Goal: Task Accomplishment & Management: Use online tool/utility

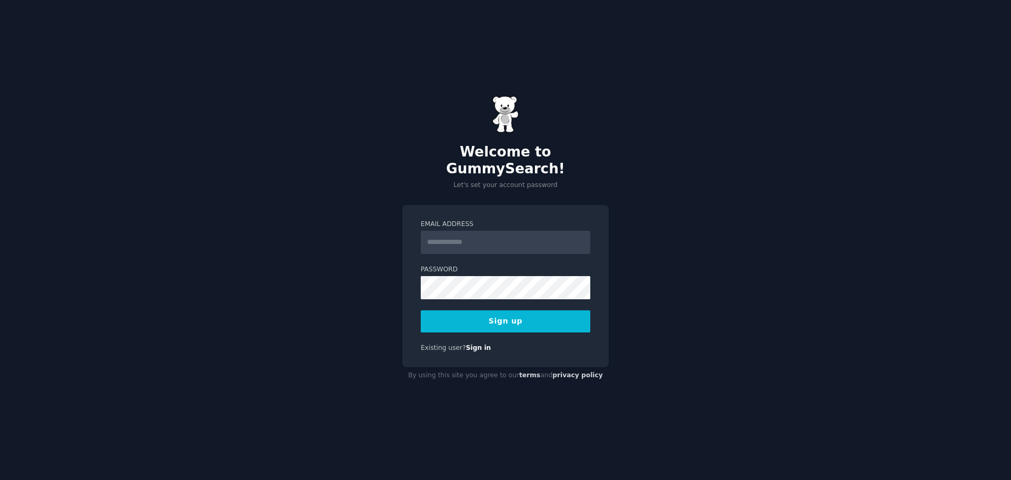
click at [471, 238] on input "Email Address" at bounding box center [506, 242] width 170 height 23
type input "**********"
click at [511, 318] on button "Sign up" at bounding box center [506, 321] width 170 height 22
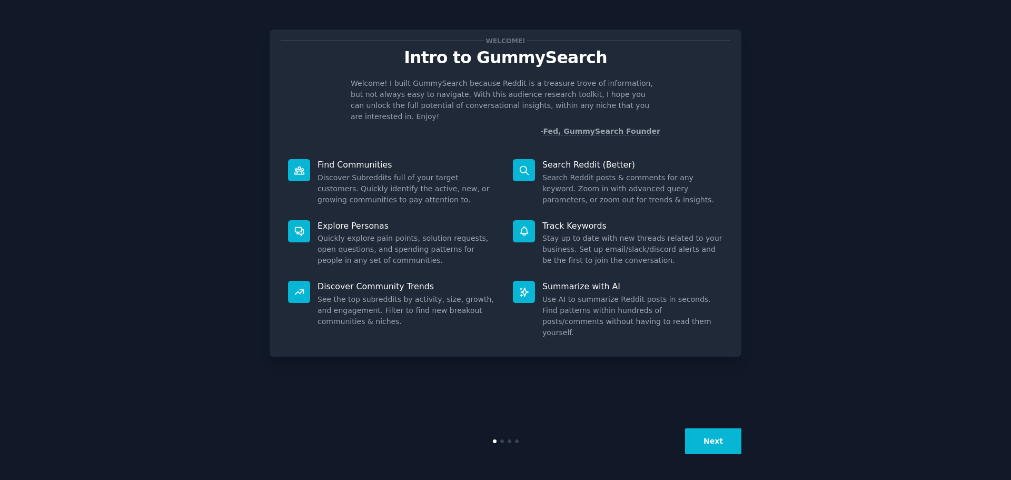
click at [705, 441] on button "Next" at bounding box center [713, 441] width 56 height 26
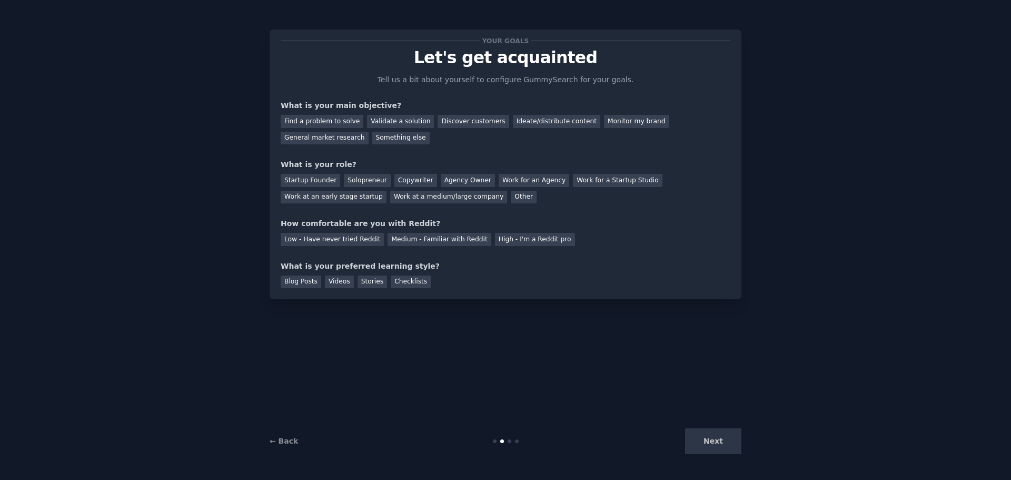
click at [705, 441] on div "Next" at bounding box center [662, 441] width 157 height 26
click at [369, 132] on div "General market research" at bounding box center [325, 138] width 88 height 13
click at [372, 137] on div "Something else" at bounding box center [400, 138] width 57 height 13
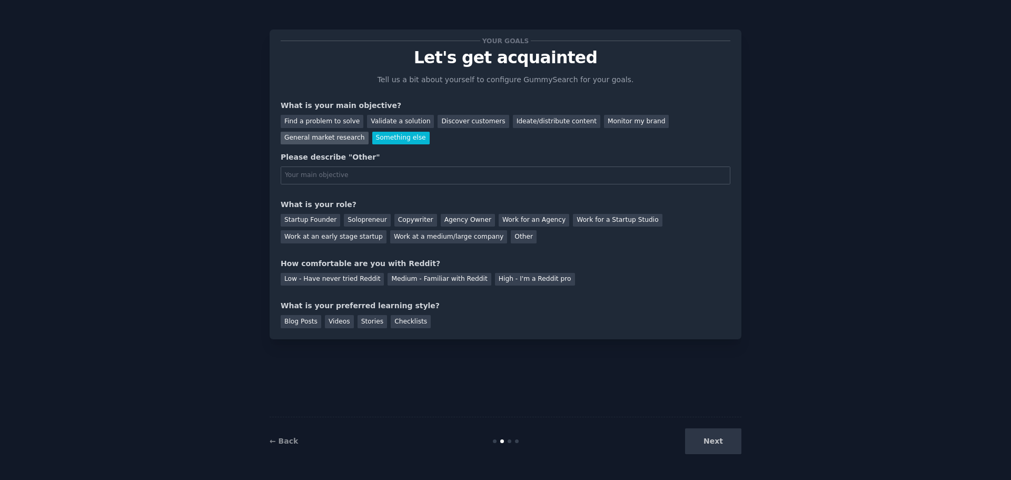
click at [369, 132] on div "General market research" at bounding box center [325, 138] width 88 height 13
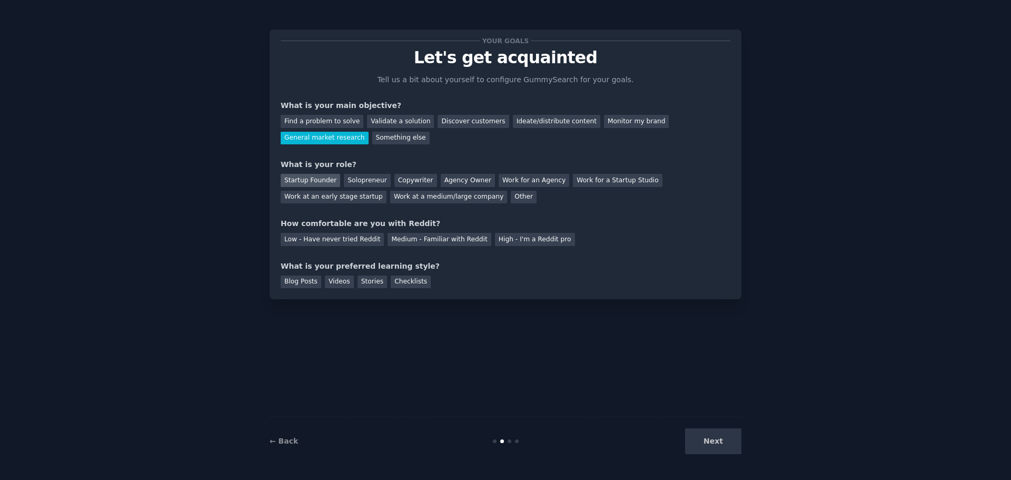
click at [304, 181] on div "Startup Founder" at bounding box center [311, 180] width 60 height 13
click at [351, 242] on div "Low - Have never tried Reddit" at bounding box center [332, 239] width 103 height 13
click at [299, 282] on div "Blog Posts" at bounding box center [301, 281] width 41 height 13
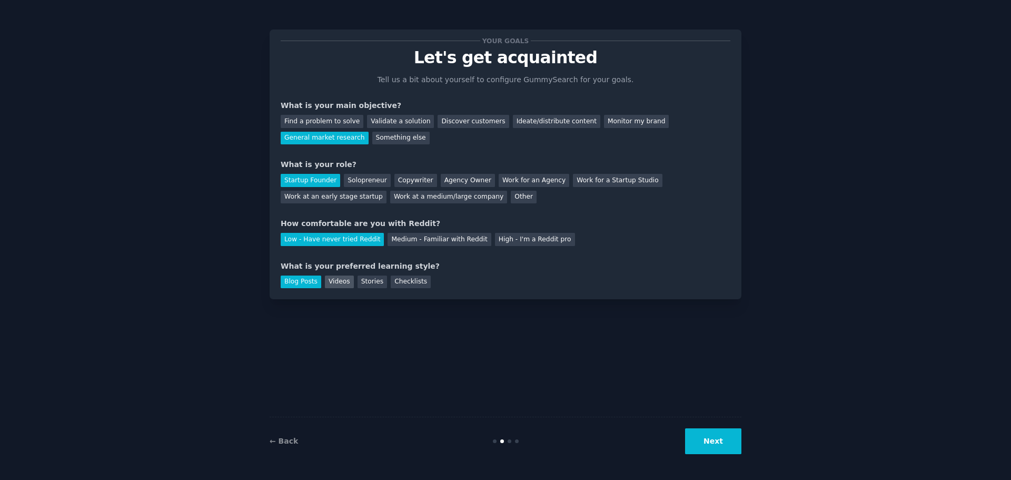
click at [328, 286] on div "Videos" at bounding box center [339, 281] width 29 height 13
click at [358, 280] on div "Stories" at bounding box center [372, 281] width 29 height 13
click at [394, 284] on div "Checklists" at bounding box center [411, 281] width 40 height 13
click at [306, 279] on div "Blog Posts" at bounding box center [301, 281] width 41 height 13
click at [707, 450] on button "Next" at bounding box center [713, 441] width 56 height 26
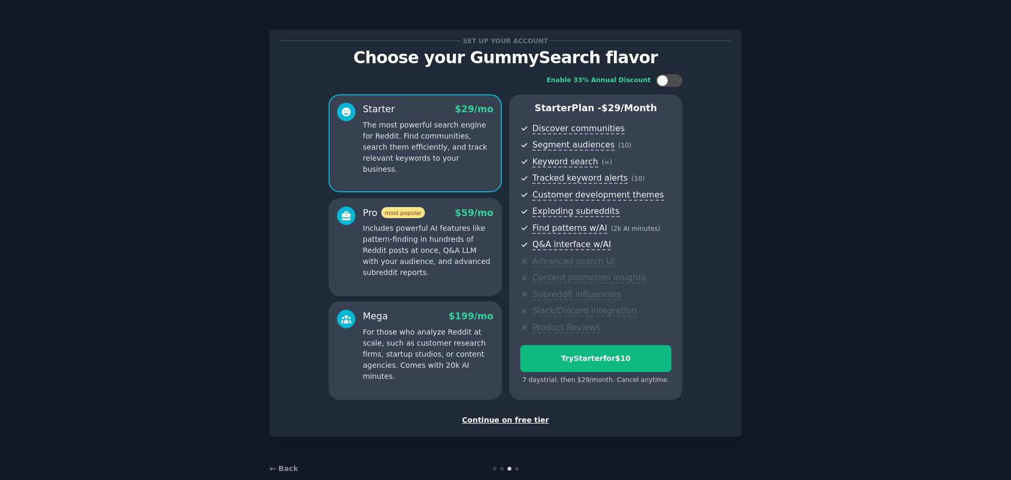
click at [515, 419] on div "Continue on free tier" at bounding box center [506, 420] width 450 height 11
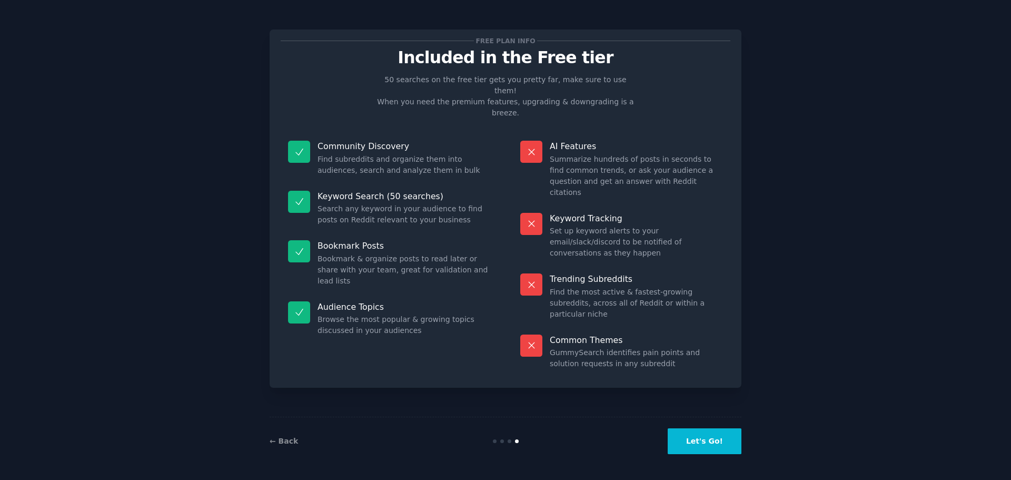
click at [706, 449] on button "Let's Go!" at bounding box center [705, 441] width 74 height 26
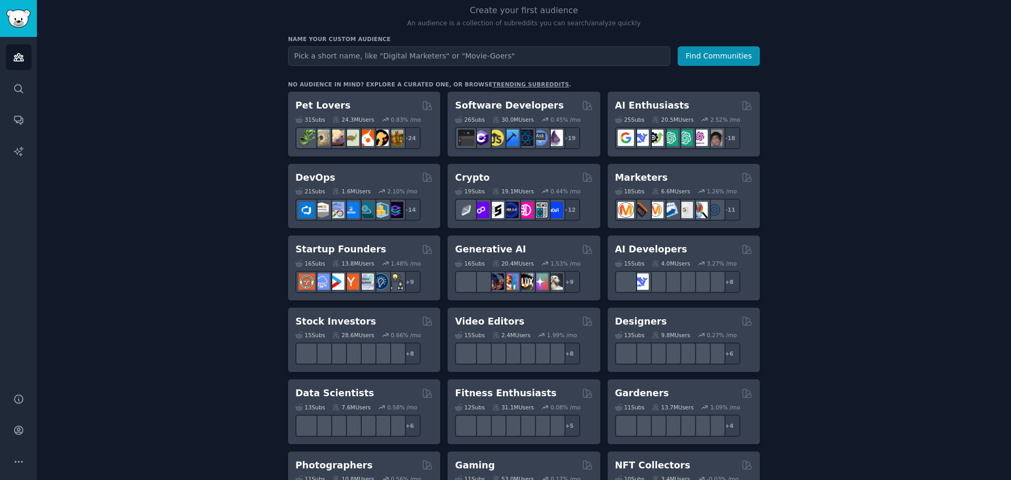
scroll to position [105, 0]
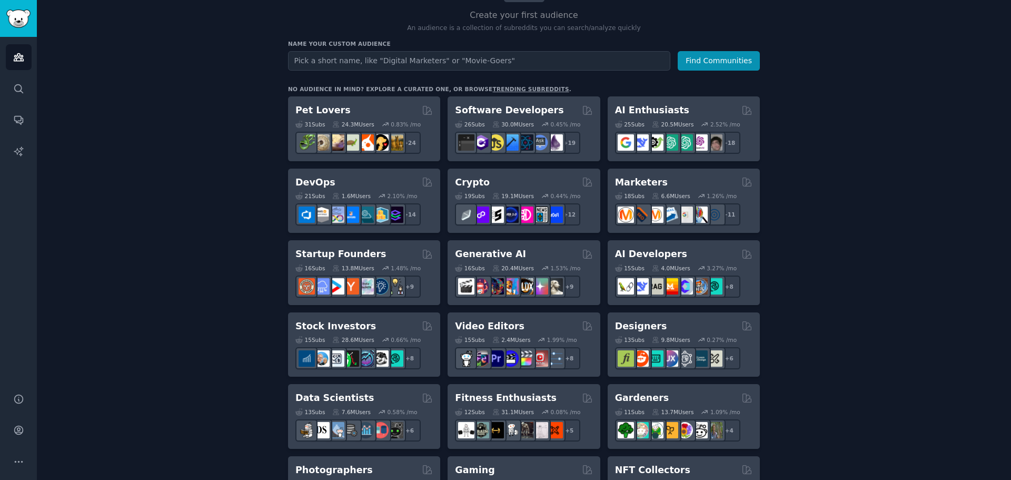
click at [454, 67] on input "text" at bounding box center [479, 60] width 382 height 19
type input "cs casino"
click at [678, 51] on button "Find Communities" at bounding box center [719, 60] width 82 height 19
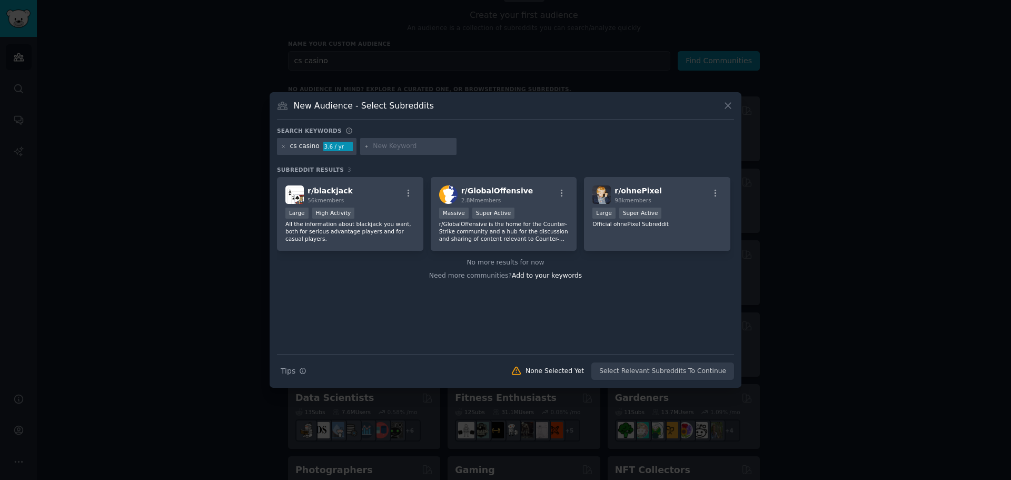
click at [360, 73] on div at bounding box center [505, 240] width 1011 height 480
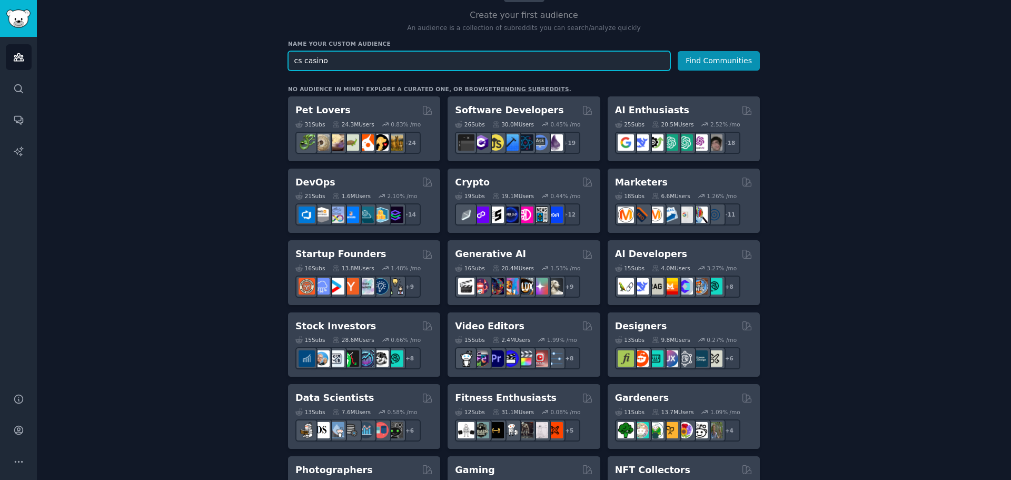
drag, startPoint x: 323, startPoint y: 62, endPoint x: 299, endPoint y: 61, distance: 23.7
click at [299, 61] on input "cs casino" at bounding box center [479, 60] width 382 height 19
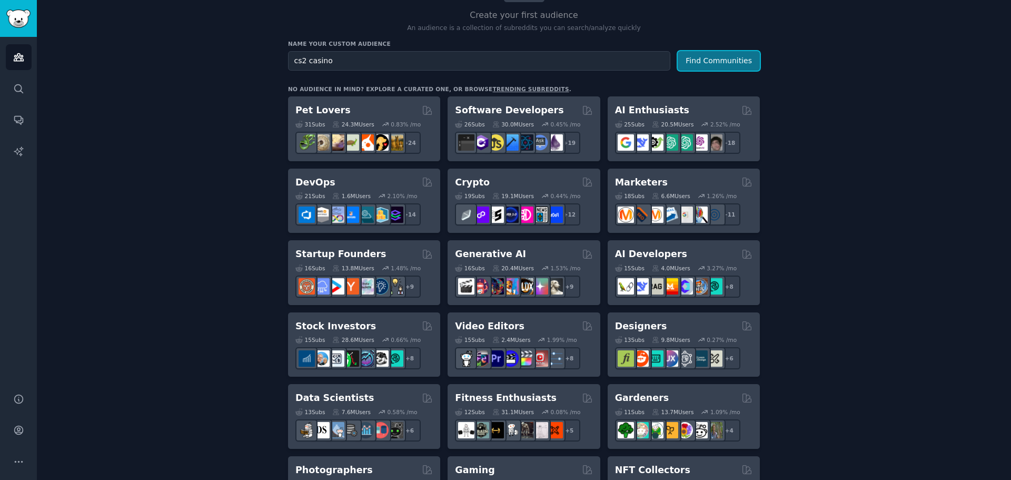
click at [711, 63] on button "Find Communities" at bounding box center [719, 60] width 82 height 19
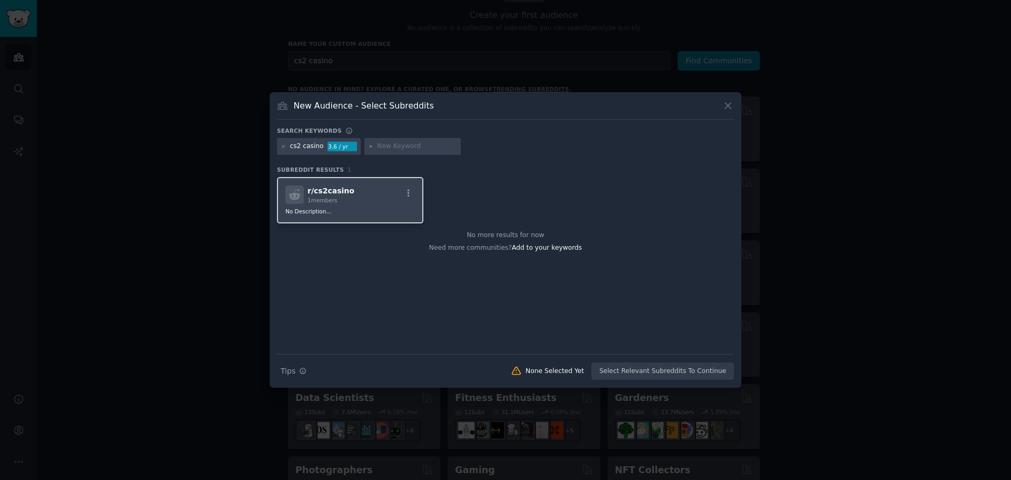
click at [363, 198] on div "r/ cs2casino 1 members" at bounding box center [350, 194] width 130 height 18
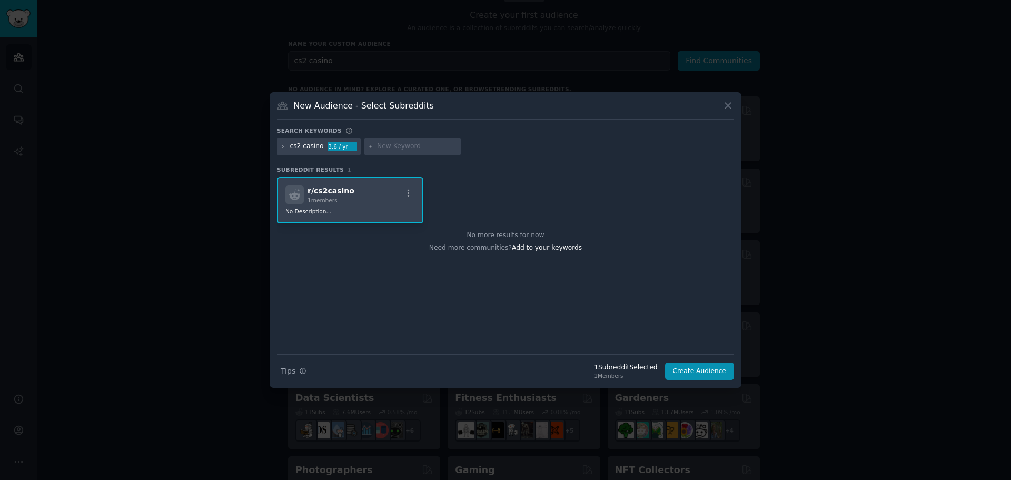
click at [364, 194] on div "r/ cs2casino 1 members" at bounding box center [350, 194] width 130 height 18
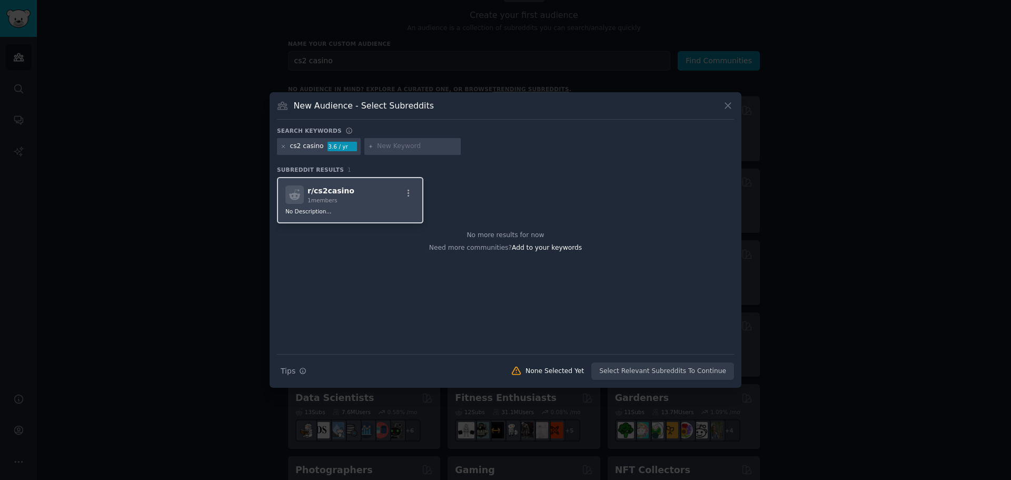
click at [364, 194] on div "r/ cs2casino 1 members" at bounding box center [350, 194] width 130 height 18
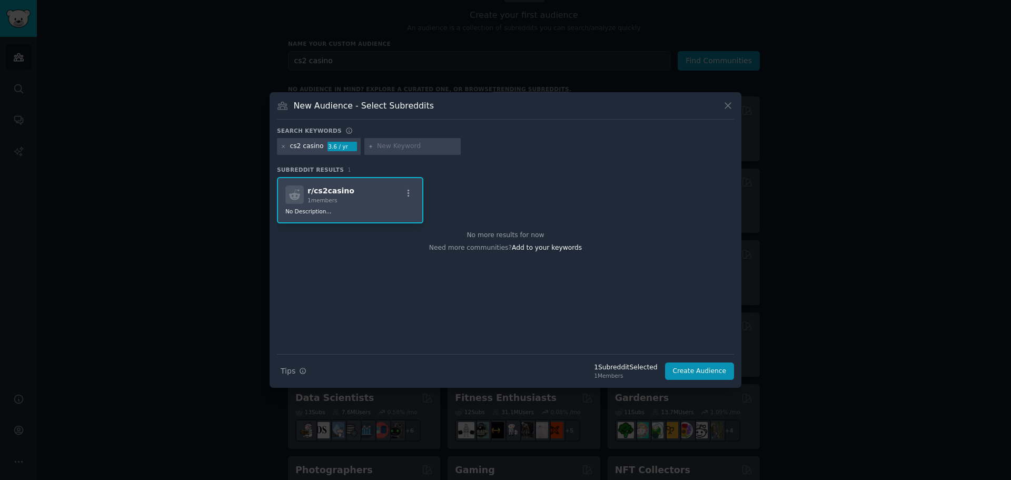
click at [364, 194] on div "r/ cs2casino 1 members" at bounding box center [350, 194] width 130 height 18
click at [283, 147] on icon at bounding box center [284, 147] width 6 height 6
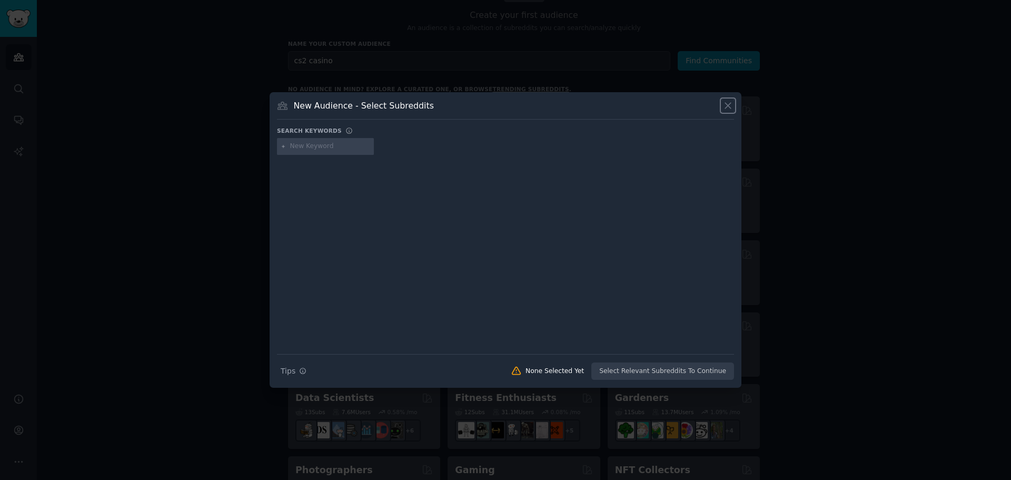
click at [727, 107] on icon at bounding box center [728, 106] width 6 height 6
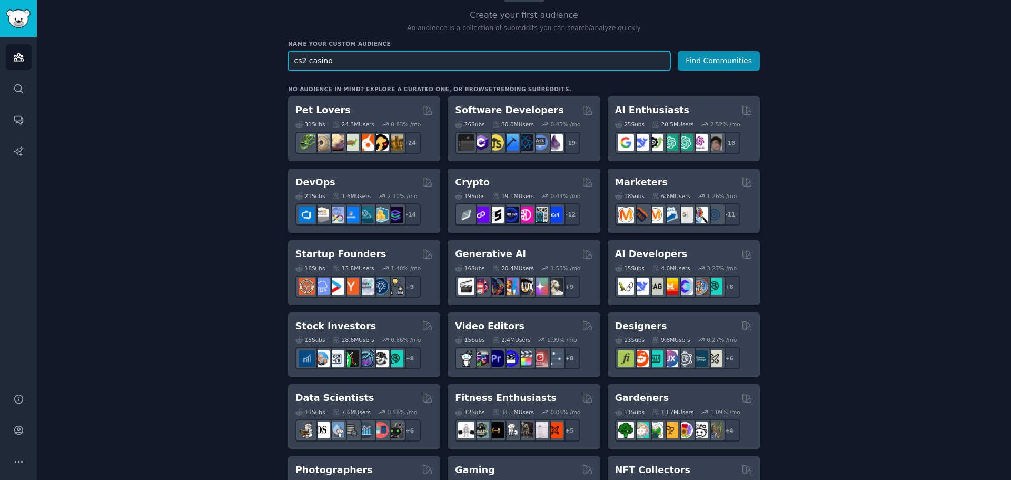
drag, startPoint x: 340, startPoint y: 62, endPoint x: 305, endPoint y: 62, distance: 34.8
click at [305, 62] on input "cs2 casino" at bounding box center [479, 60] width 382 height 19
type input "cs2"
click at [678, 51] on button "Find Communities" at bounding box center [719, 60] width 82 height 19
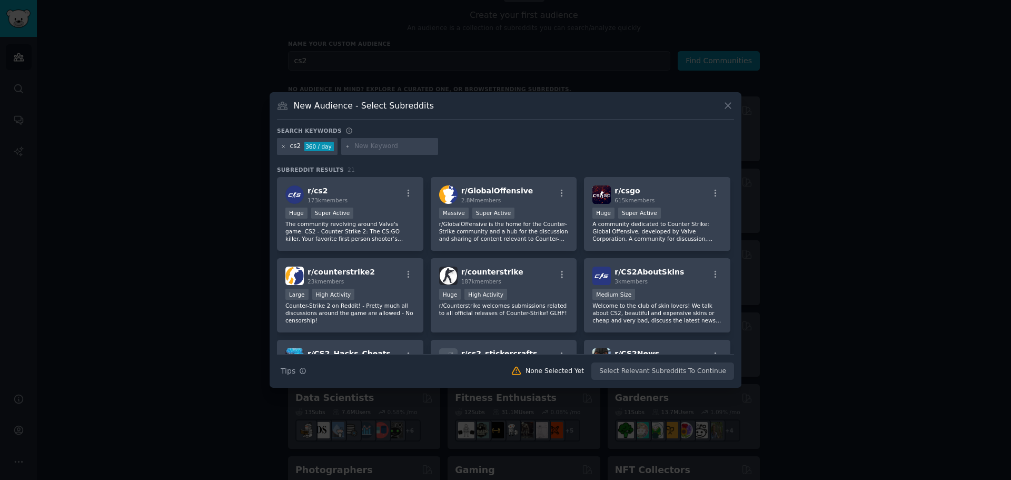
click at [282, 146] on icon at bounding box center [284, 147] width 6 height 6
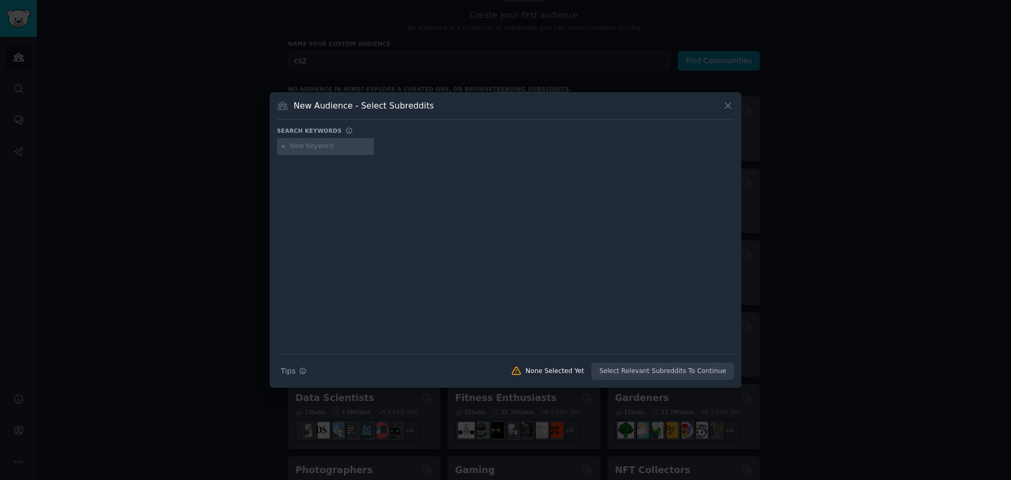
click at [298, 147] on input "text" at bounding box center [330, 146] width 80 height 9
type input "skinclub"
click at [384, 136] on div "Search keywords" at bounding box center [505, 132] width 457 height 11
click at [336, 154] on div "skinclub" at bounding box center [325, 146] width 97 height 17
click at [336, 149] on input "skinclub" at bounding box center [330, 146] width 80 height 9
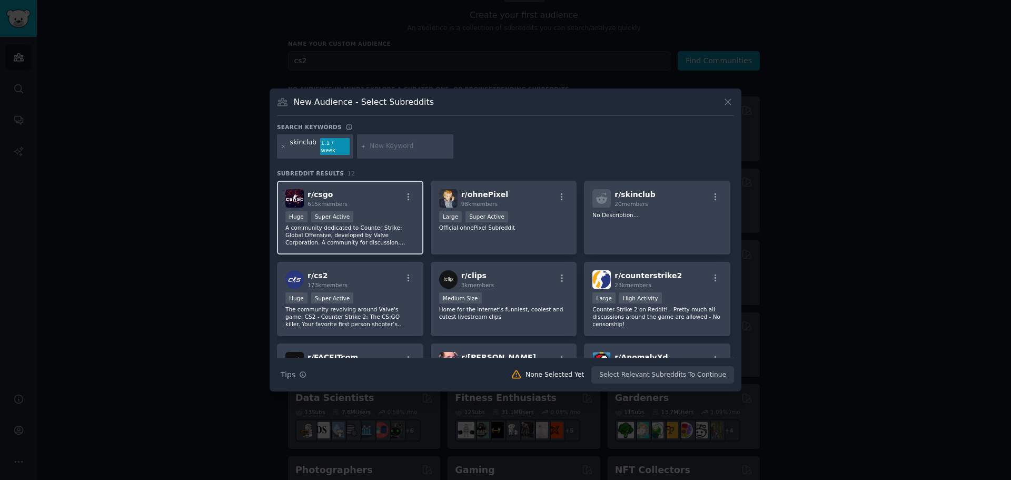
click at [297, 198] on img at bounding box center [294, 198] width 18 height 18
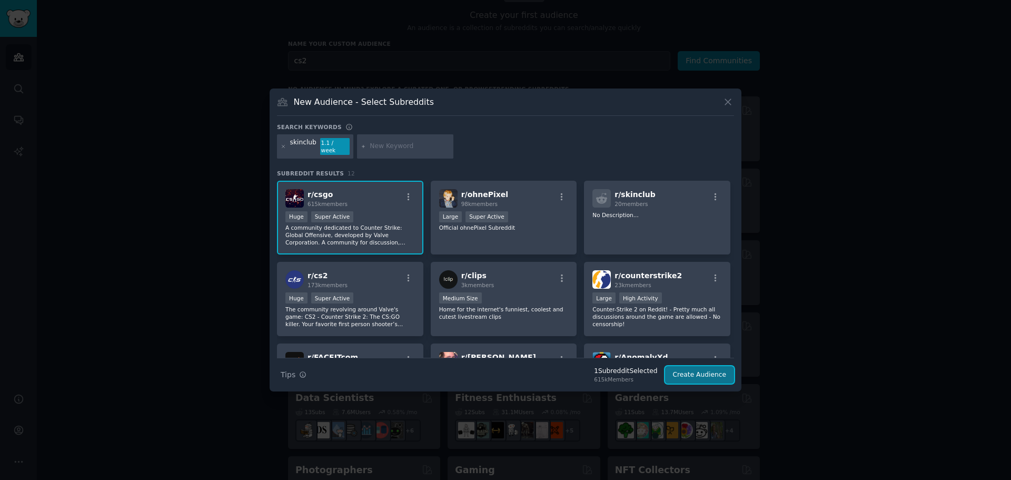
click at [703, 375] on button "Create Audience" at bounding box center [700, 375] width 70 height 18
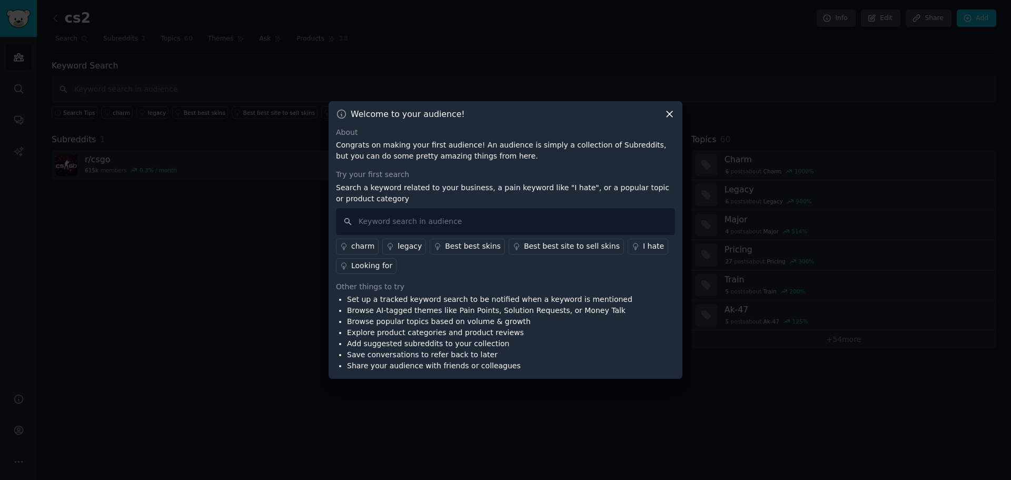
click at [667, 113] on icon at bounding box center [669, 114] width 11 height 11
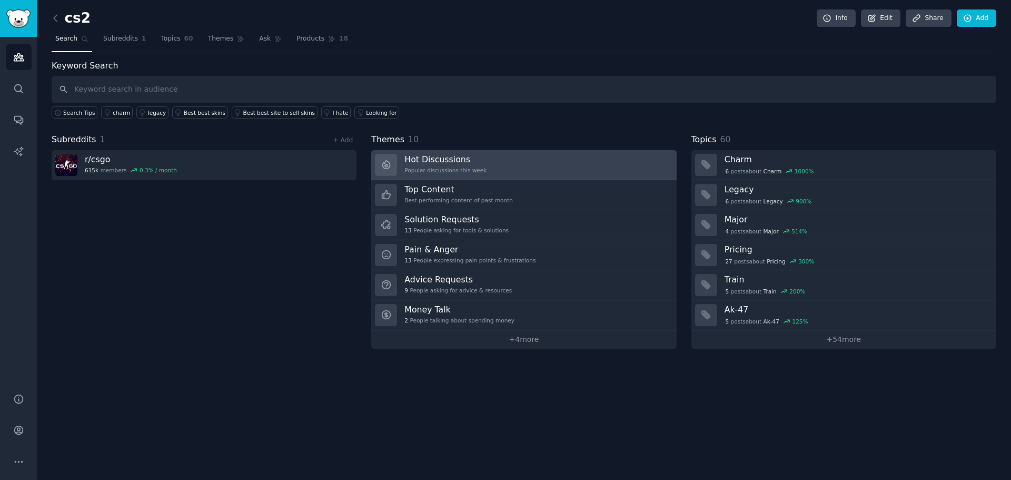
click at [539, 161] on link "Hot Discussions Popular discussions this week" at bounding box center [523, 165] width 305 height 30
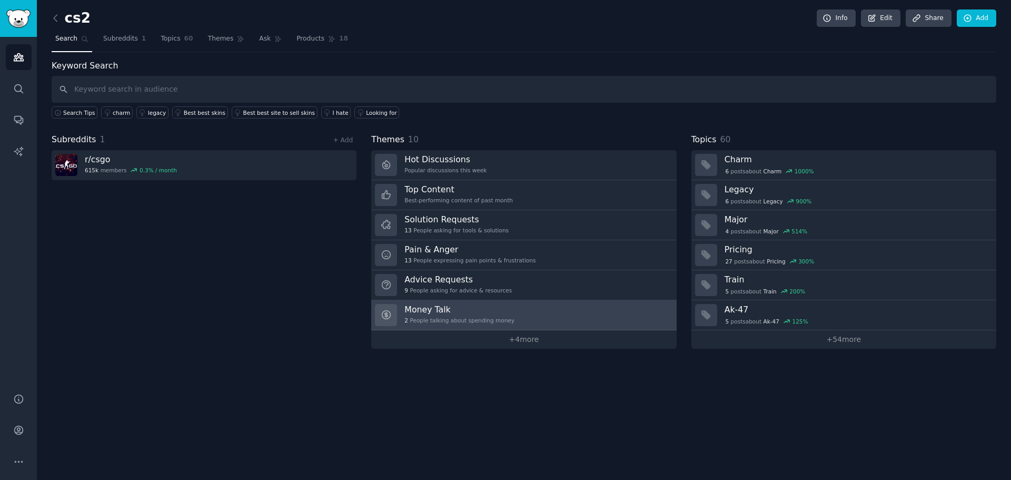
click at [495, 322] on div "2 People talking about spending money" at bounding box center [460, 320] width 110 height 7
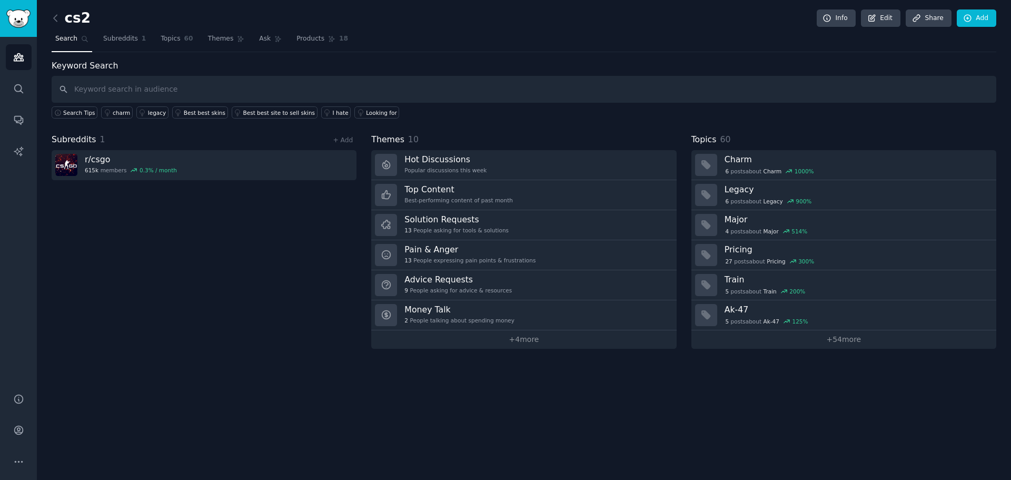
click at [204, 301] on div "Subreddits 1 + Add r/ csgo 615k members 0.3 % / month" at bounding box center [204, 240] width 305 height 215
